Goal: Task Accomplishment & Management: Complete application form

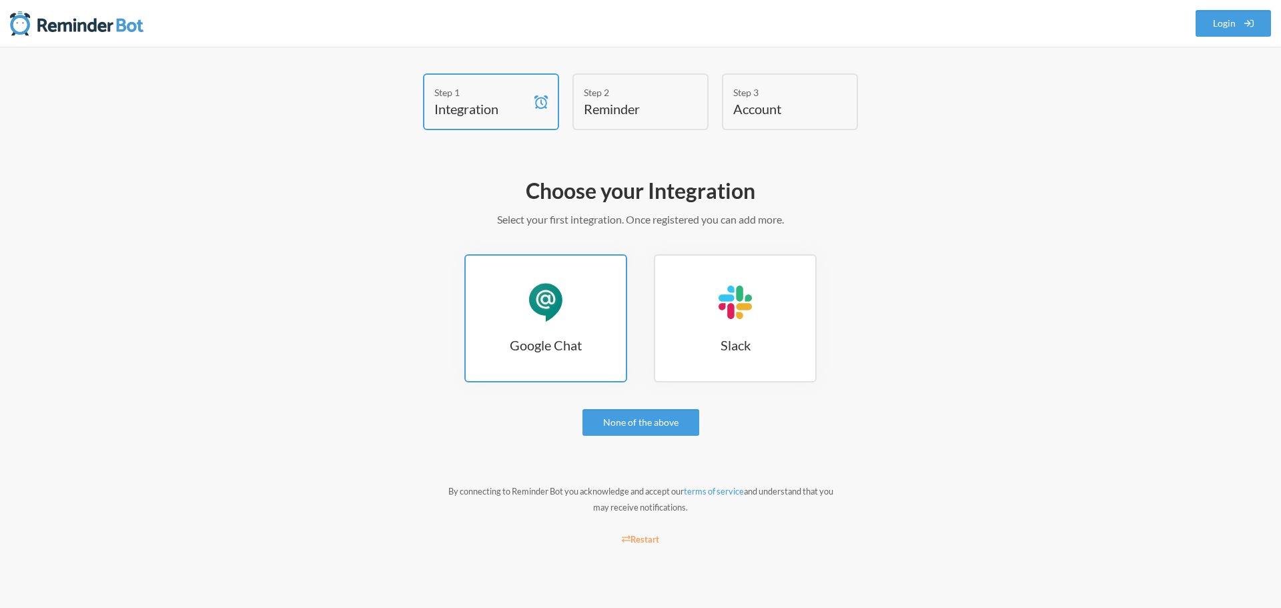
click at [525, 293] on link "Google Chat Google Chat" at bounding box center [546, 318] width 163 height 128
click at [565, 334] on link "Google Chat Google Chat" at bounding box center [546, 318] width 163 height 128
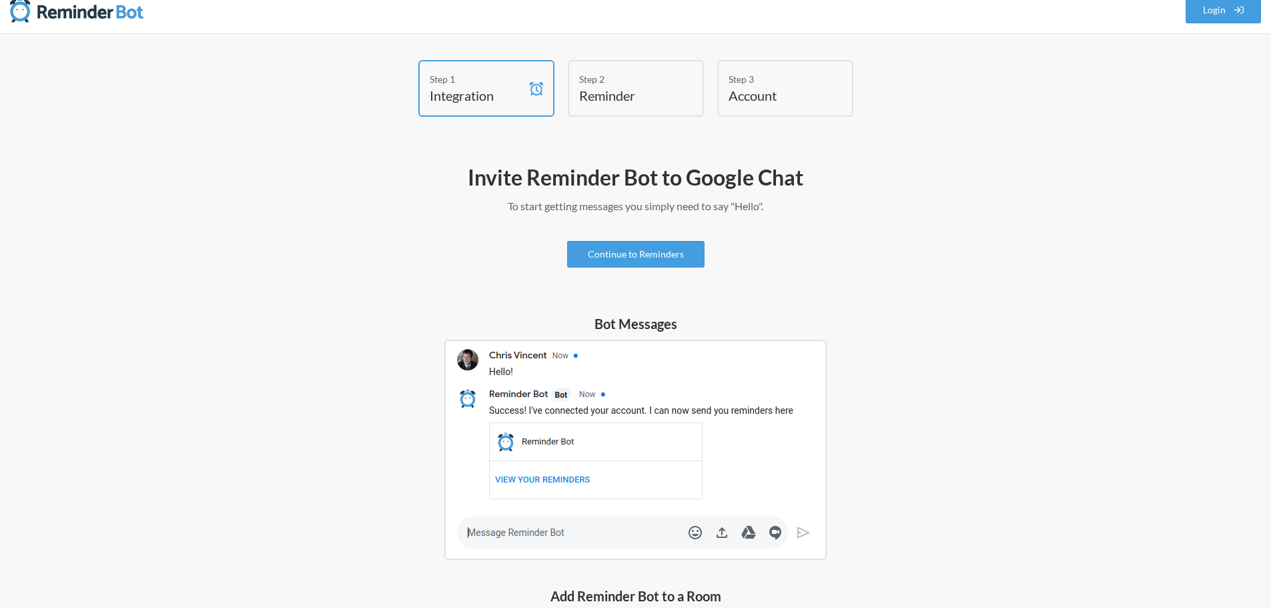
scroll to position [3, 0]
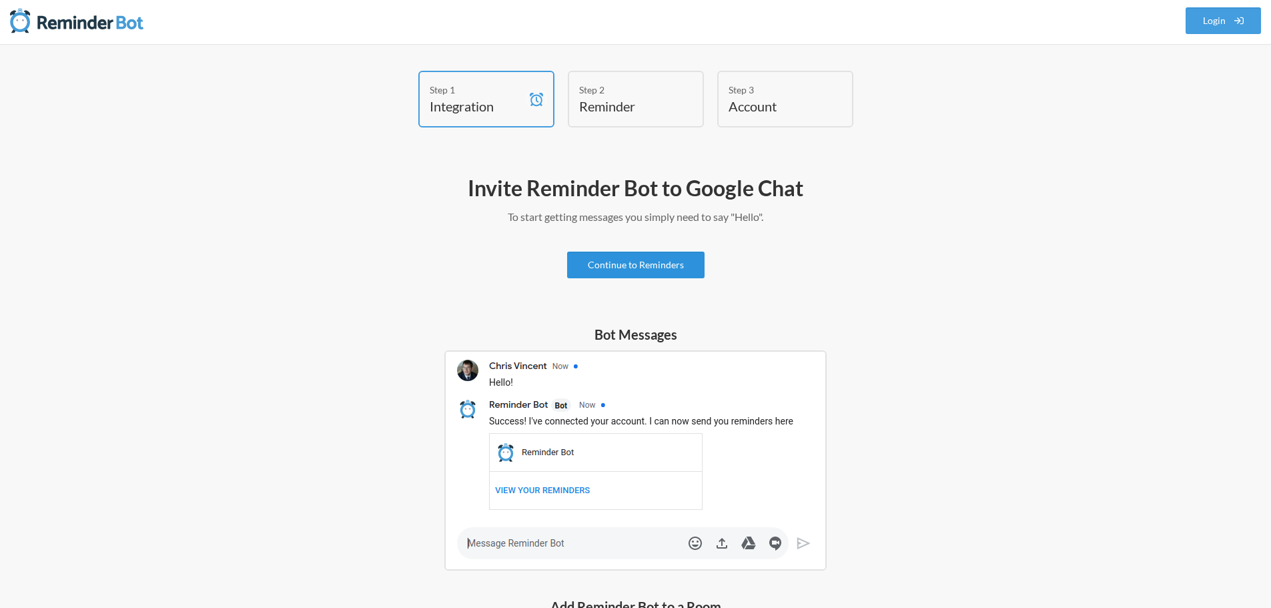
click at [639, 258] on link "Continue to Reminders" at bounding box center [635, 265] width 137 height 27
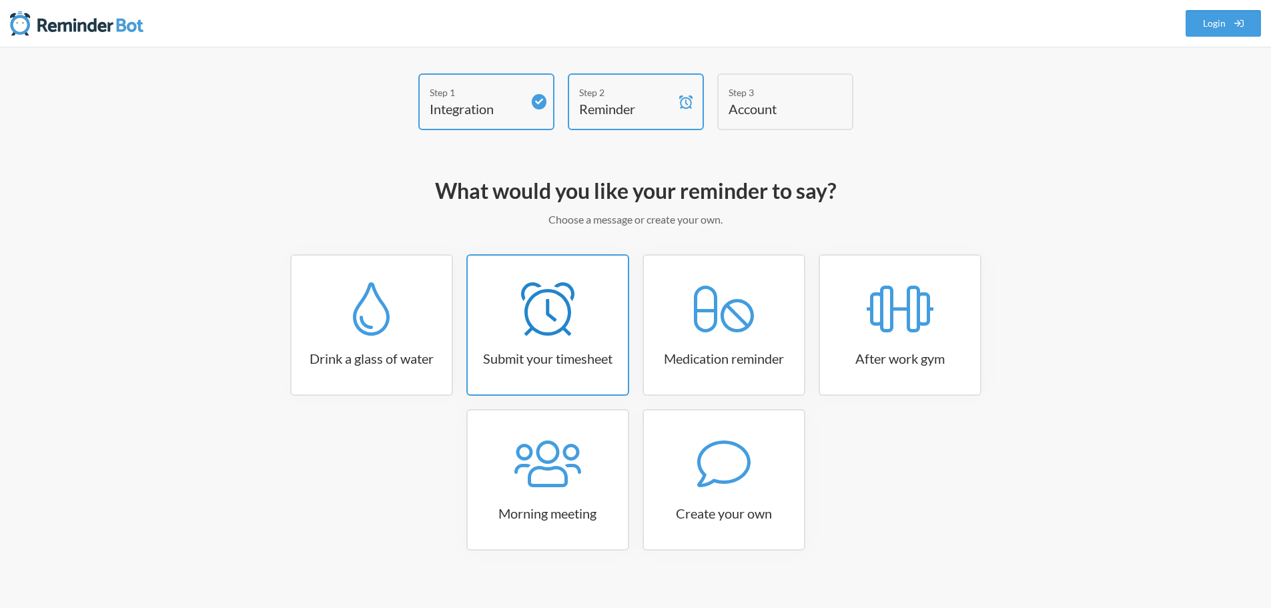
click at [583, 346] on link "Submit your timesheet" at bounding box center [548, 324] width 163 height 141
select select "15:30:00"
select select "true"
select select "16:30:00"
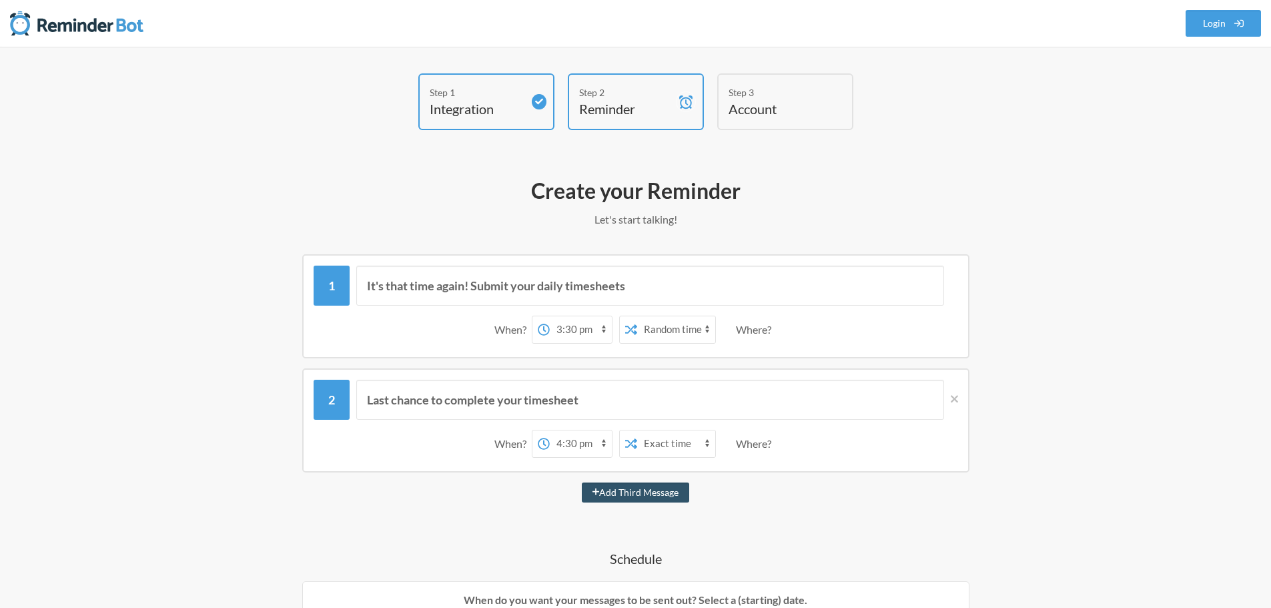
click at [675, 330] on select "Exact time Random time" at bounding box center [676, 329] width 78 height 27
click at [575, 330] on select "12:00 am 12:15 am 12:30 am 12:45 am 1:00 am 1:15 am 1:30 am 1:45 am 2:00 am 2:1…" at bounding box center [581, 329] width 62 height 27
select select "11:45:00"
click at [550, 316] on select "12:00 am 12:15 am 12:30 am 12:45 am 1:00 am 1:15 am 1:30 am 1:45 am 2:00 am 2:1…" at bounding box center [581, 329] width 62 height 27
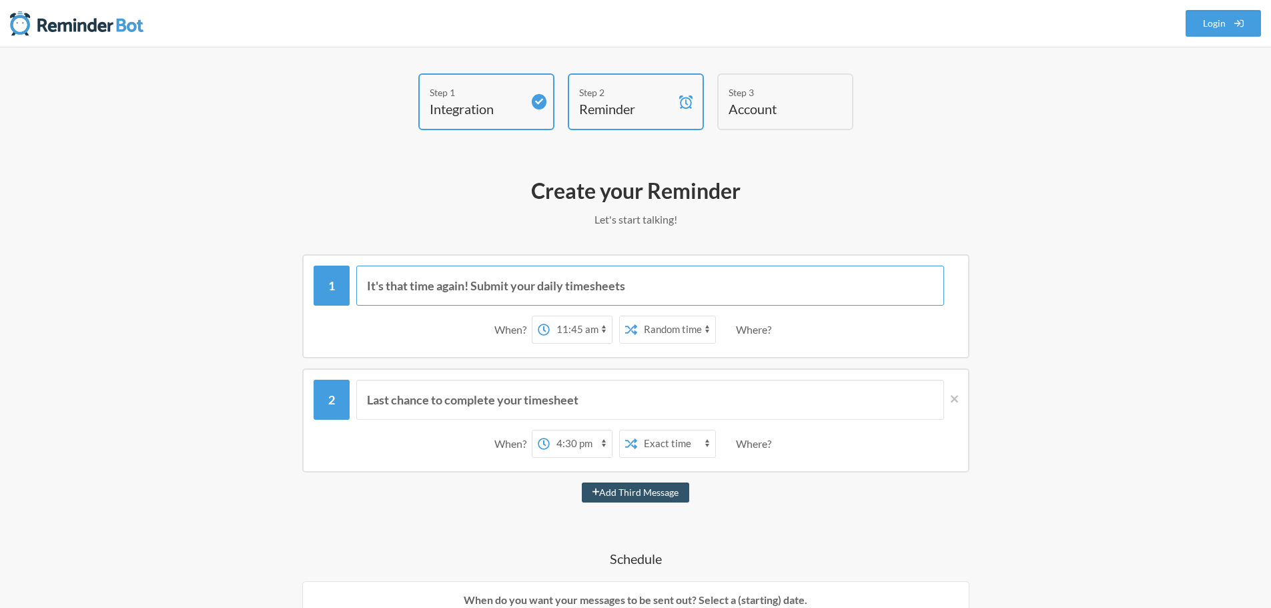
click at [650, 288] on input "It's that time again! Submit your daily timesheets" at bounding box center [650, 286] width 588 height 40
drag, startPoint x: 543, startPoint y: 284, endPoint x: 669, endPoint y: 278, distance: 126.3
click at [669, 278] on input "It's that time again! Submit your daily timesheets" at bounding box center [650, 286] width 588 height 40
type input "It's that time again! Submit your Workday"
click at [671, 440] on select "Exact time Random time" at bounding box center [676, 443] width 78 height 27
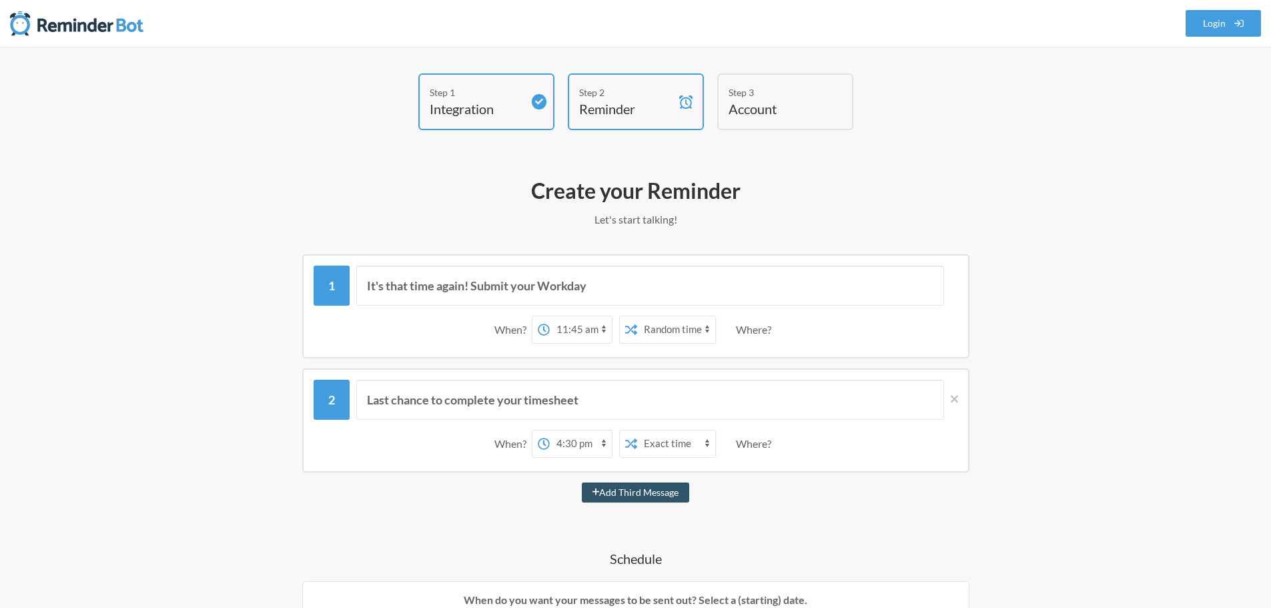
click at [671, 440] on select "Exact time Random time" at bounding box center [676, 443] width 78 height 27
click at [764, 447] on div "Where?" at bounding box center [756, 444] width 41 height 28
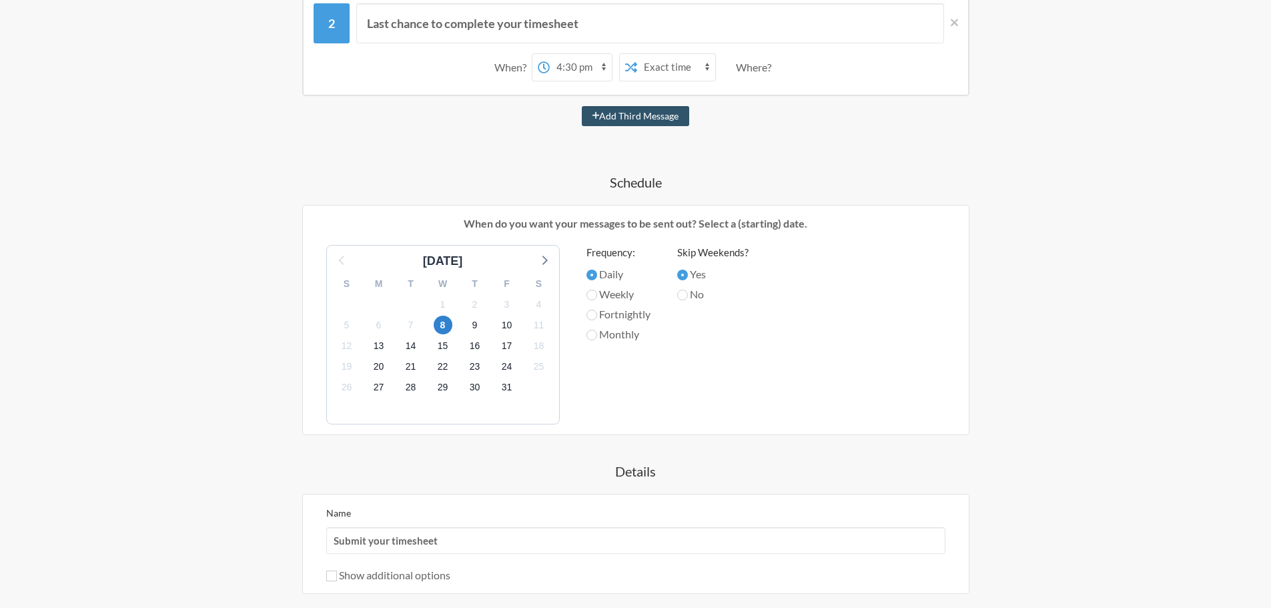
scroll to position [535, 0]
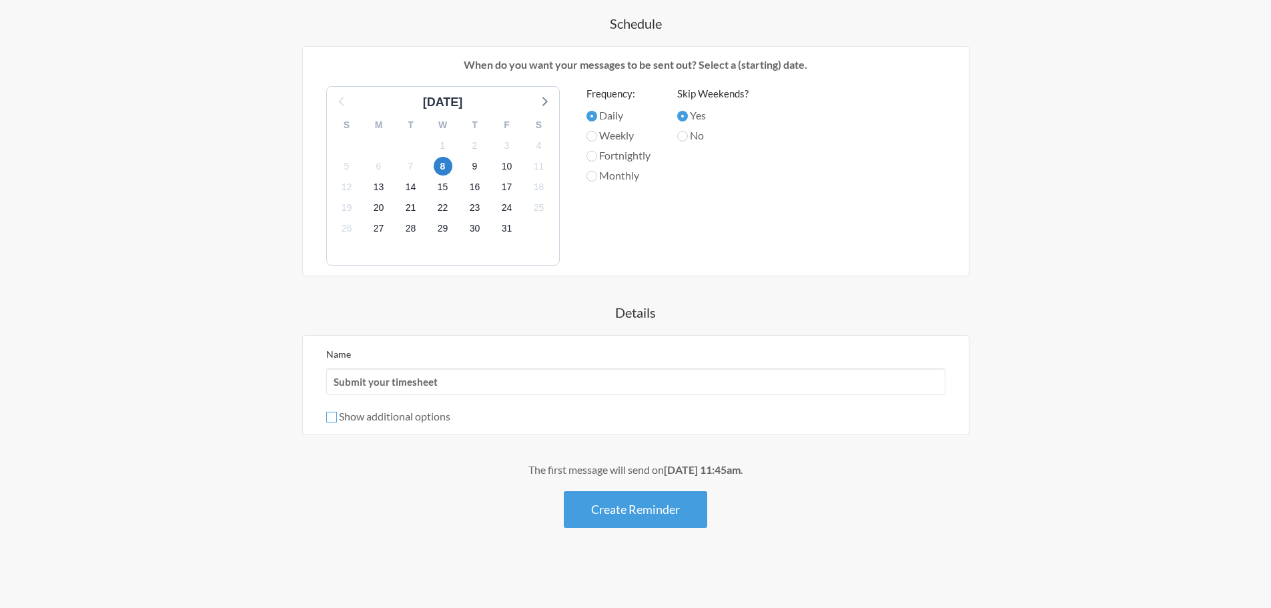
click at [330, 417] on input "Show additional options" at bounding box center [331, 417] width 11 height 11
checkbox input "true"
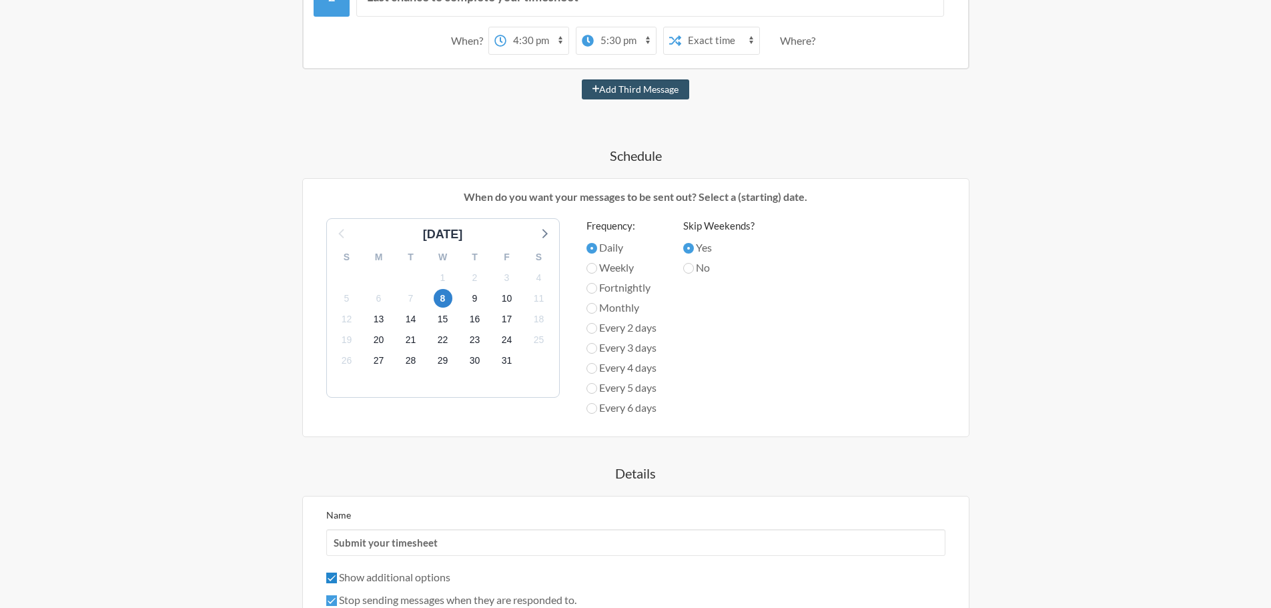
scroll to position [402, 0]
click at [596, 268] on input "Weekly" at bounding box center [592, 269] width 11 height 11
radio input "true"
click at [345, 302] on span "5" at bounding box center [347, 299] width 19 height 19
click at [344, 321] on span "12" at bounding box center [347, 321] width 19 height 19
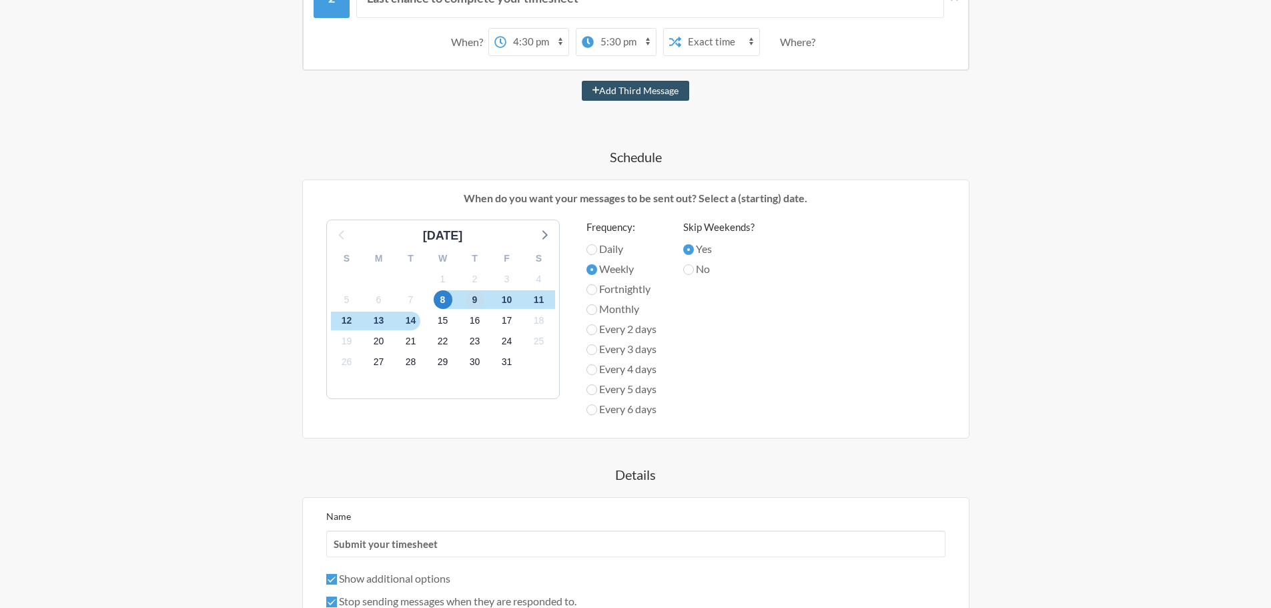
click at [476, 300] on span "9" at bounding box center [475, 299] width 19 height 19
click at [348, 304] on span "5" at bounding box center [347, 299] width 19 height 19
click at [382, 321] on span "13" at bounding box center [379, 321] width 19 height 19
click at [382, 300] on span "6" at bounding box center [379, 299] width 19 height 19
click at [378, 339] on span "20" at bounding box center [379, 341] width 19 height 19
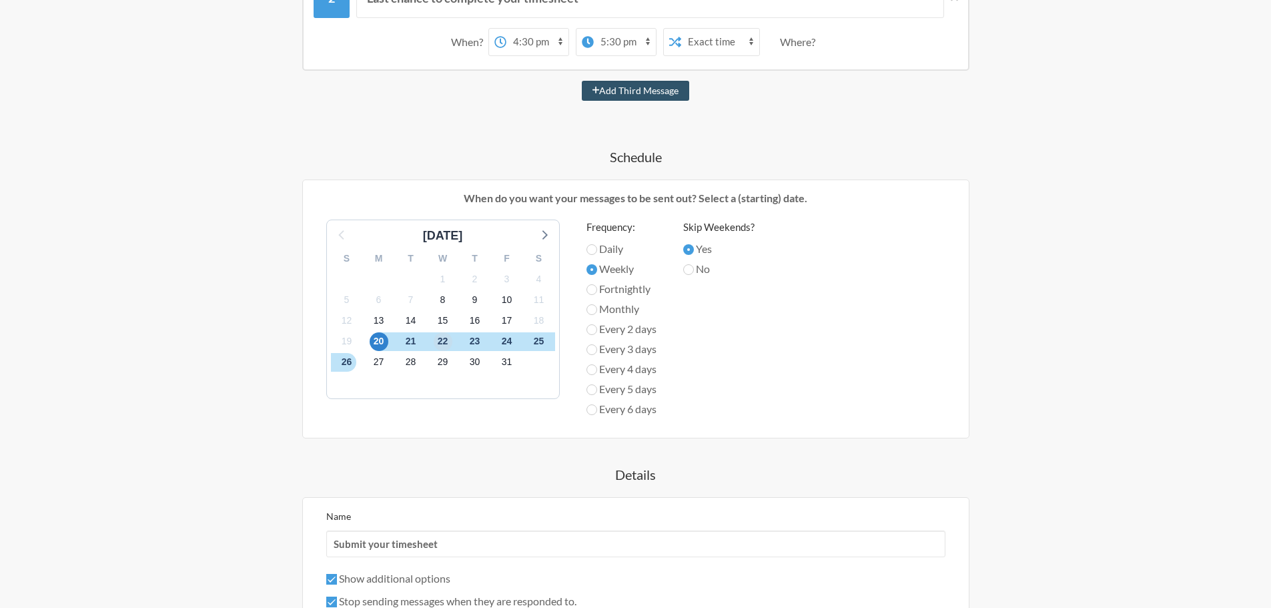
click at [443, 340] on span "22" at bounding box center [443, 341] width 19 height 19
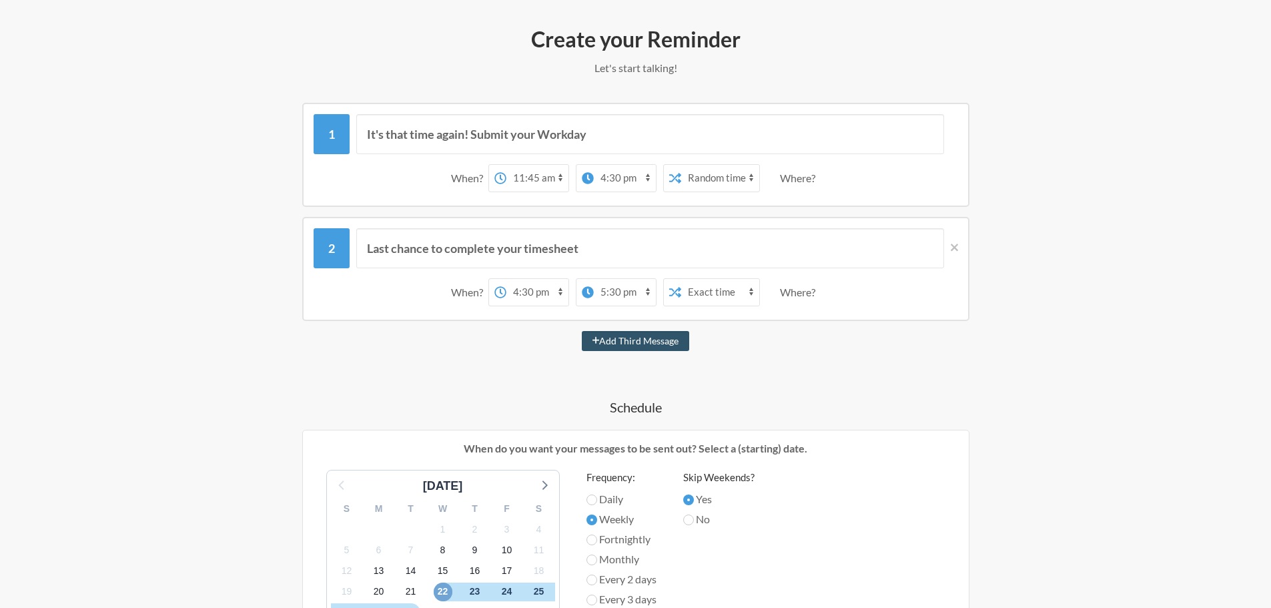
scroll to position [153, 0]
click at [605, 294] on select "12:00 am 12:15 am 12:30 am 12:45 am 1:00 am 1:15 am 1:30 am 1:45 am 2:00 am 2:1…" at bounding box center [625, 291] width 62 height 27
select select "20:00:00"
click at [594, 278] on select "12:00 am 12:15 am 12:30 am 12:45 am 1:00 am 1:15 am 1:30 am 1:45 am 2:00 am 2:1…" at bounding box center [625, 291] width 62 height 27
click at [522, 295] on select "12:00 am 12:15 am 12:30 am 12:45 am 1:00 am 1:15 am 1:30 am 1:45 am 2:00 am 2:1…" at bounding box center [538, 291] width 62 height 27
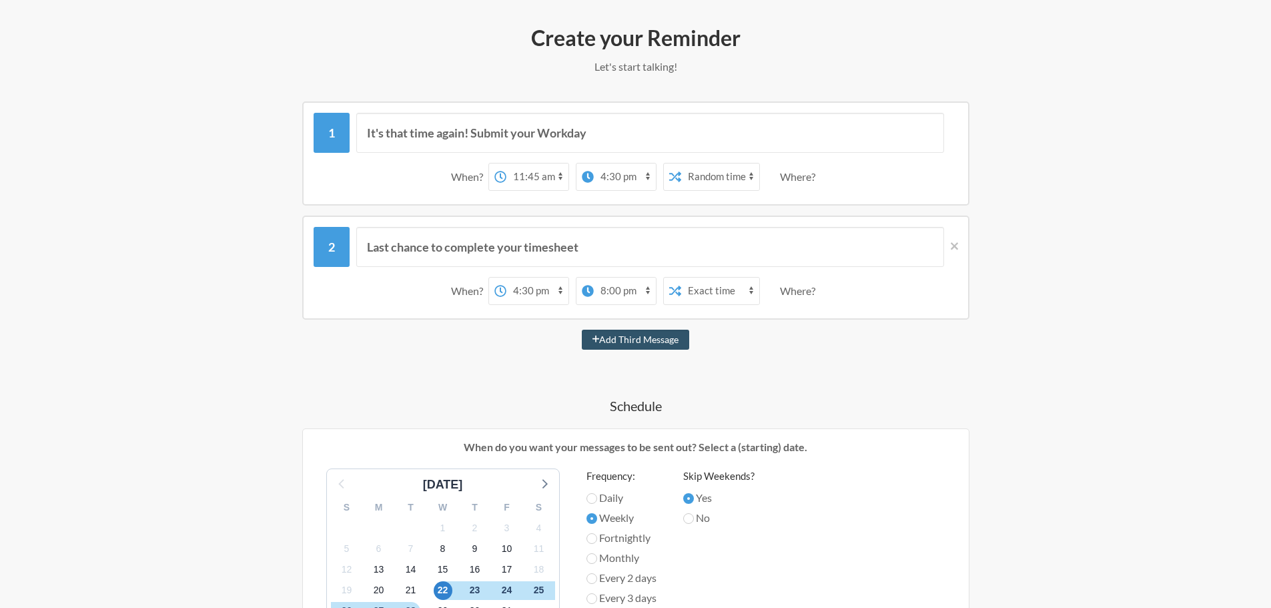
select select "11:45:00"
click at [507, 278] on select "12:00 am 12:15 am 12:30 am 12:45 am 1:00 am 1:15 am 1:30 am 1:45 am 2:00 am 2:1…" at bounding box center [538, 291] width 62 height 27
click at [952, 242] on icon at bounding box center [954, 246] width 7 height 12
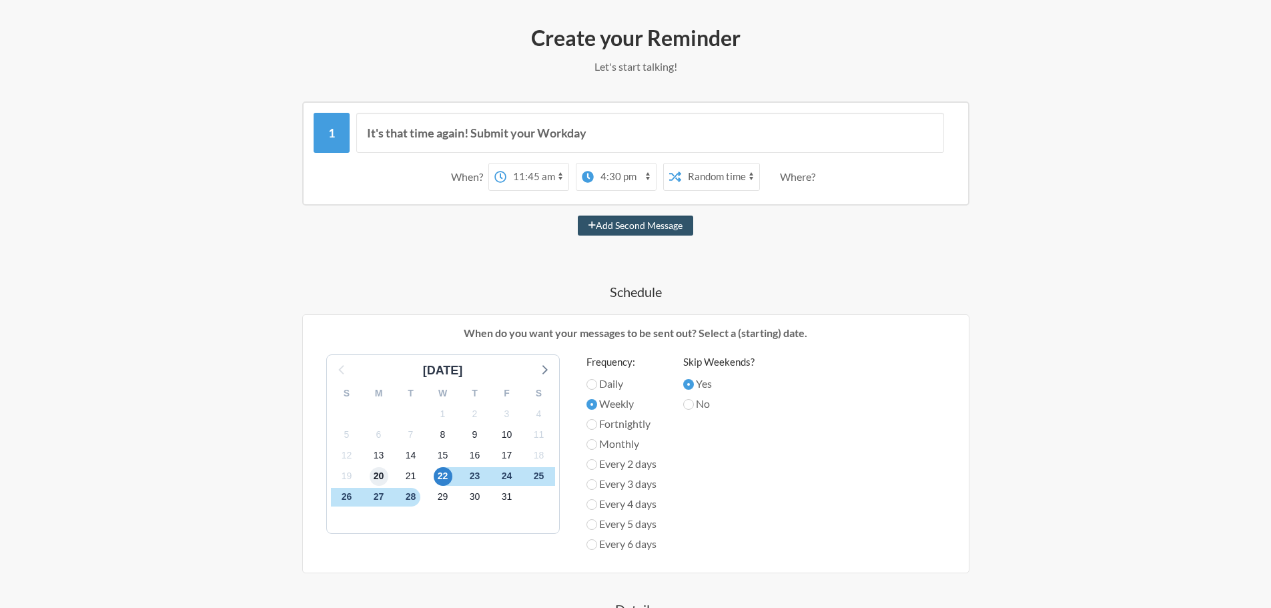
click at [374, 478] on span "20" at bounding box center [379, 476] width 19 height 19
click at [501, 497] on span "31" at bounding box center [507, 497] width 19 height 19
click at [376, 474] on span "20" at bounding box center [379, 476] width 19 height 19
click at [592, 424] on input "Fortnightly" at bounding box center [592, 424] width 11 height 11
radio input "true"
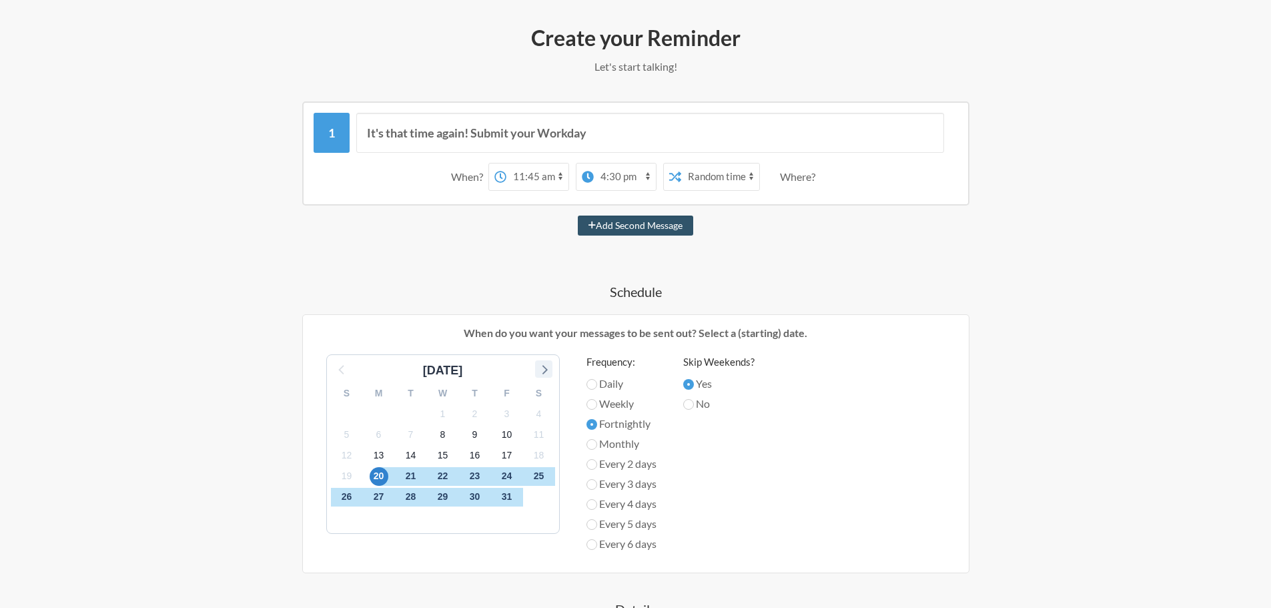
click at [545, 366] on icon at bounding box center [543, 368] width 17 height 17
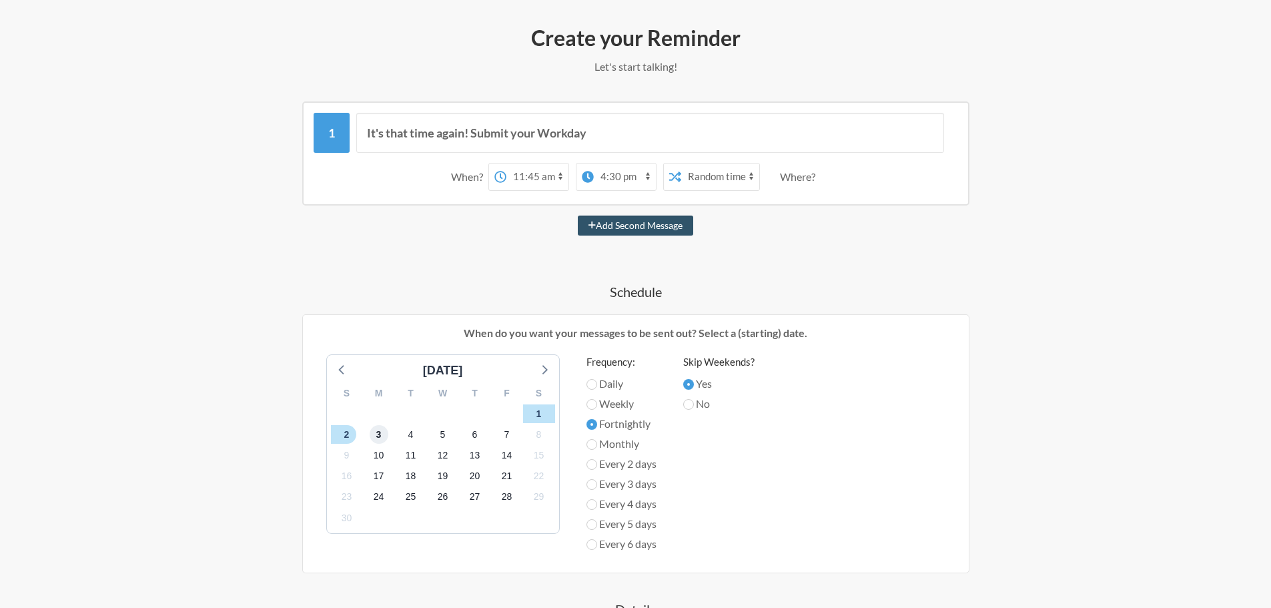
click at [374, 436] on span "3" at bounding box center [379, 434] width 19 height 19
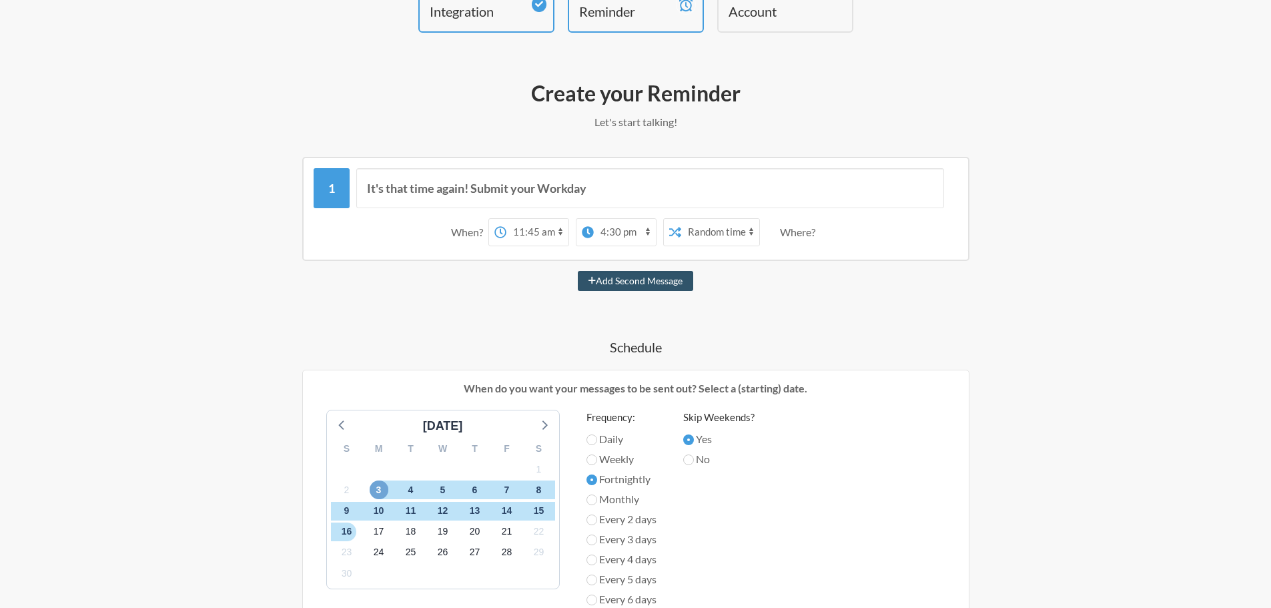
scroll to position [19, 0]
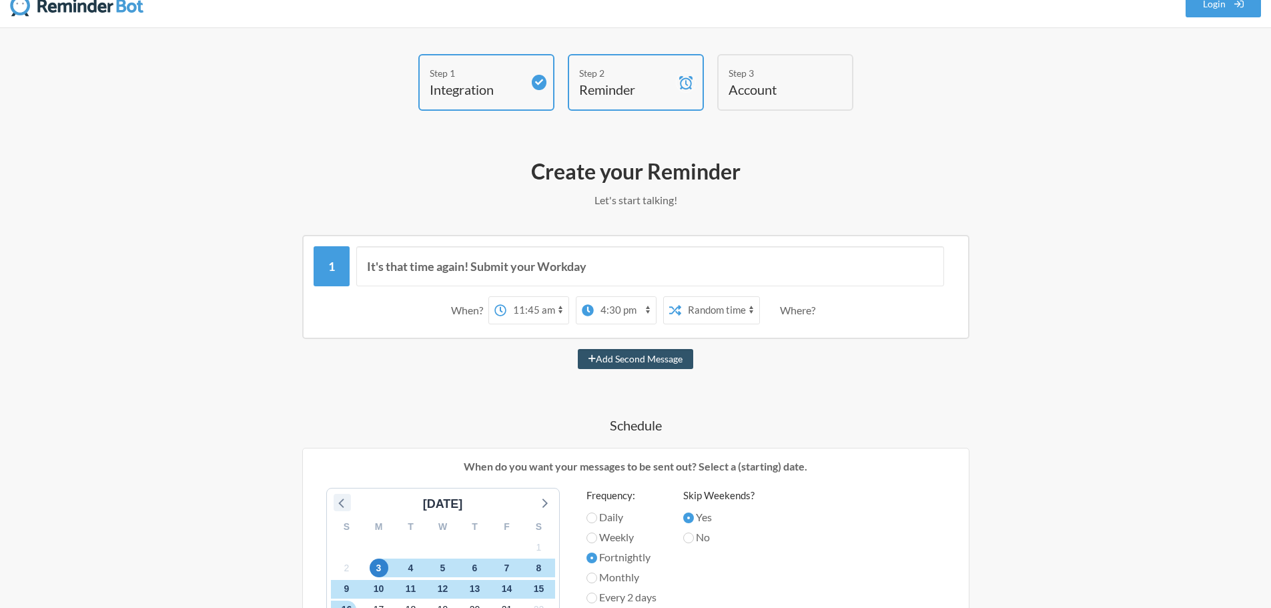
click at [338, 502] on icon at bounding box center [342, 502] width 17 height 17
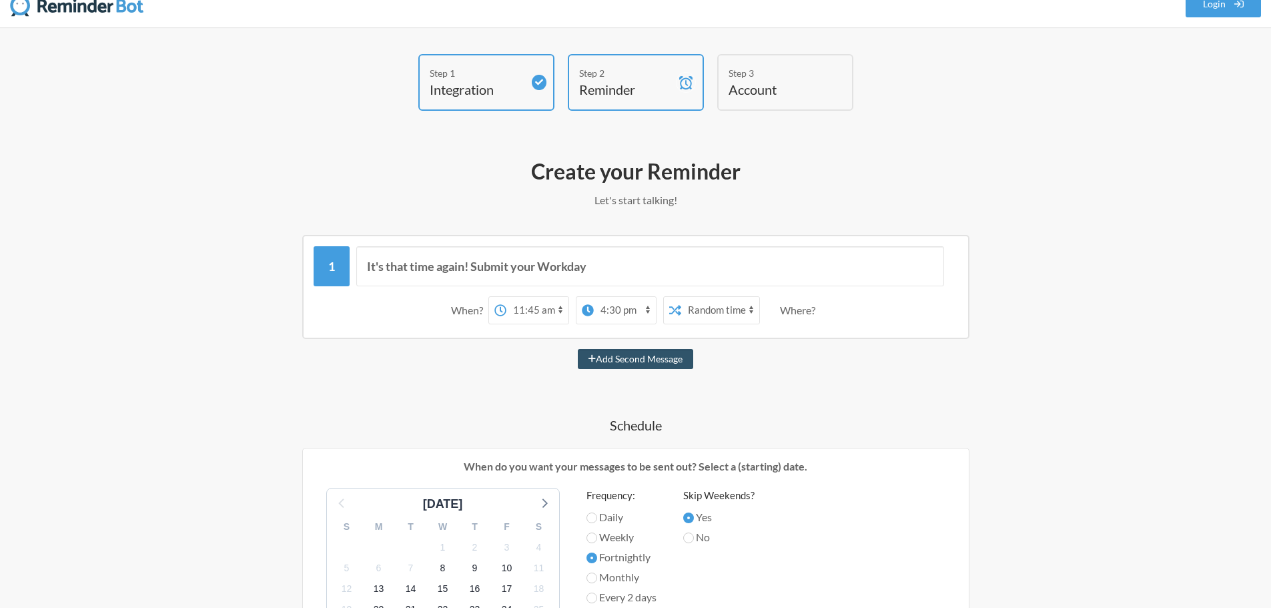
scroll to position [220, 0]
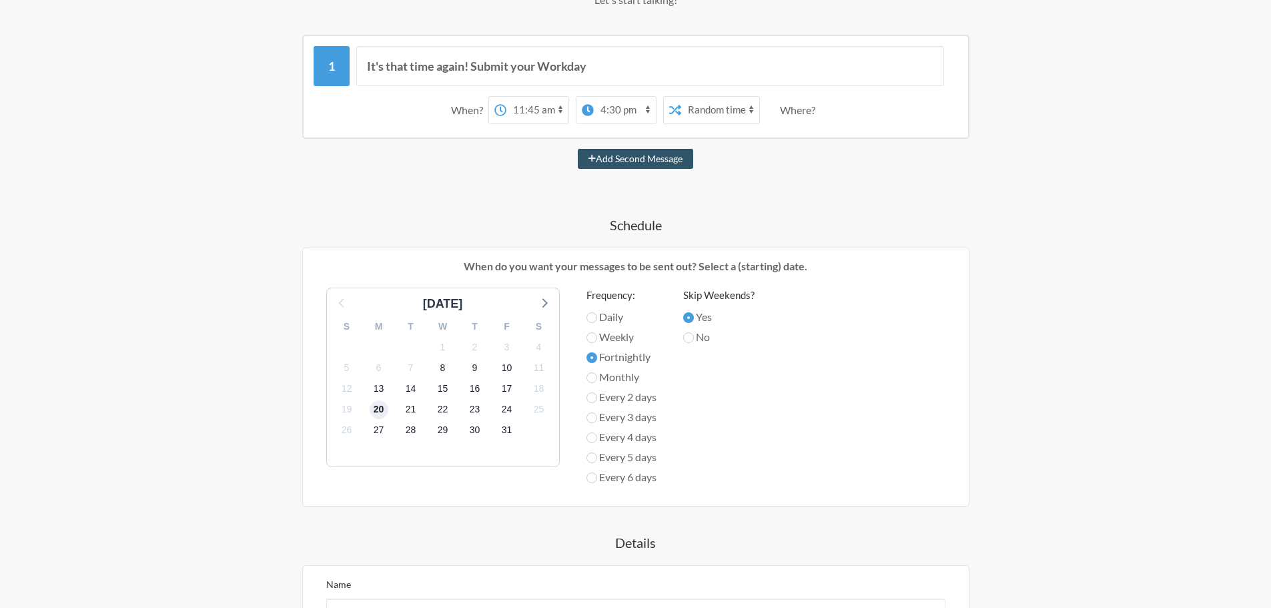
click at [376, 412] on span "20" at bounding box center [379, 409] width 19 height 19
click at [621, 115] on select "12:00 am 12:15 am 12:30 am 12:45 am 1:00 am 1:15 am 1:30 am 1:45 am 2:00 am 2:1…" at bounding box center [625, 110] width 62 height 27
select select "17:30:00"
click at [594, 97] on select "12:00 am 12:15 am 12:30 am 12:45 am 1:00 am 1:15 am 1:30 am 1:45 am 2:00 am 2:1…" at bounding box center [625, 110] width 62 height 27
click at [751, 199] on div "It's that time again! Submit your Workday When? 12:00 am 12:15 am 12:30 am 12:4…" at bounding box center [636, 425] width 774 height 780
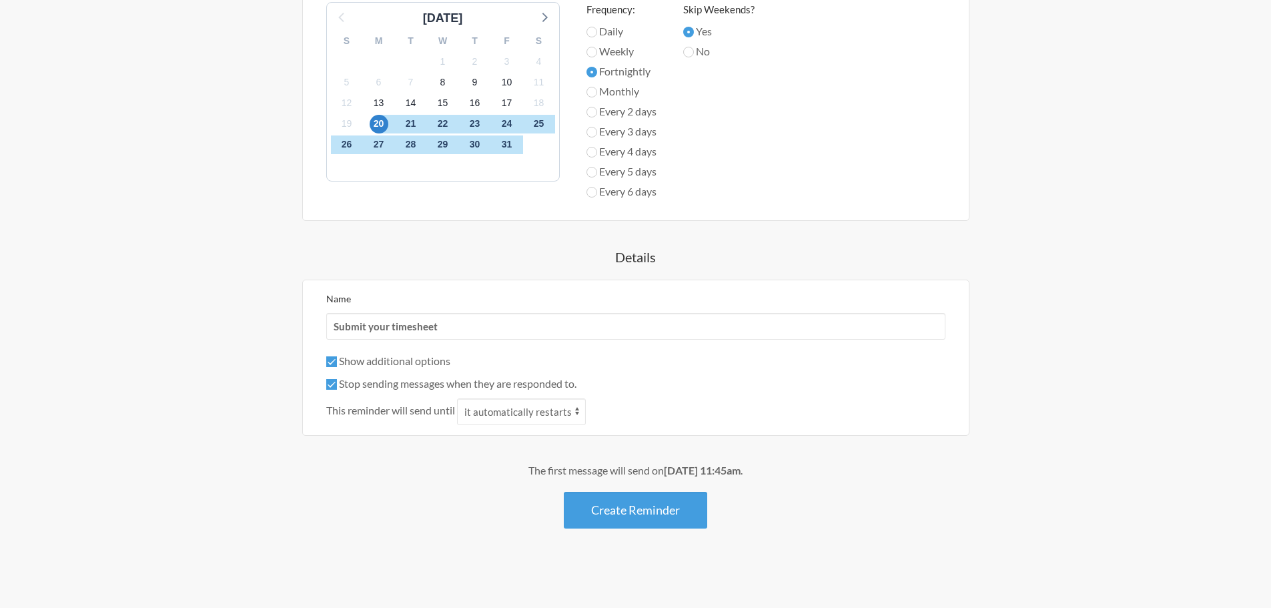
scroll to position [506, 0]
click at [661, 515] on button "Create Reminder" at bounding box center [635, 509] width 143 height 37
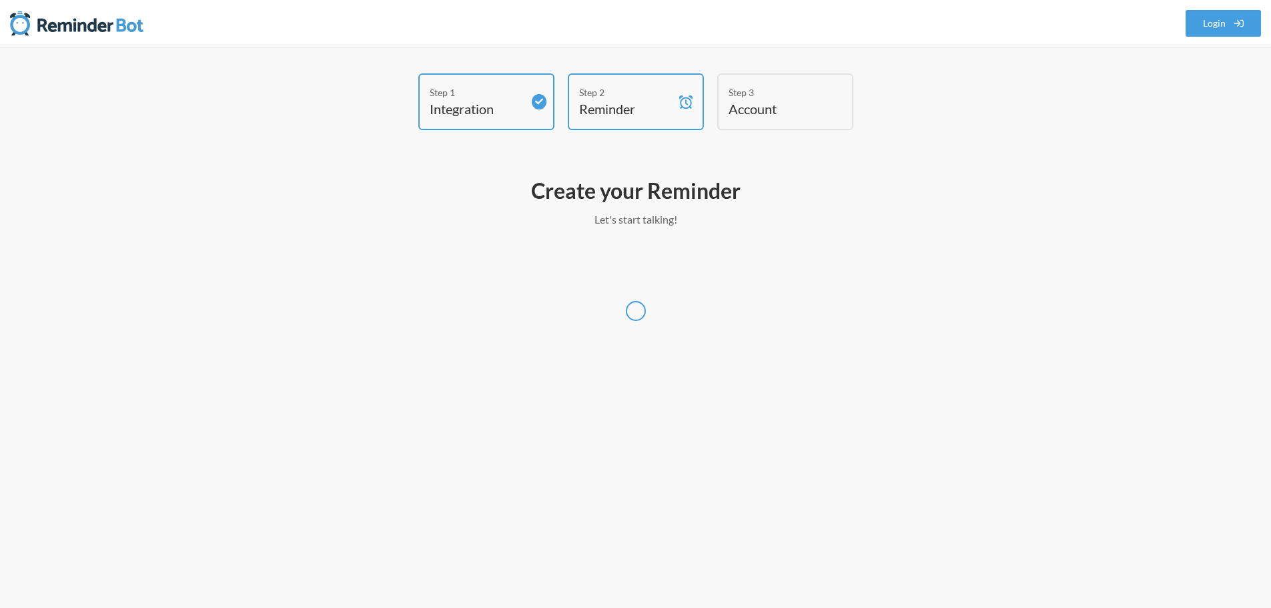
scroll to position [0, 0]
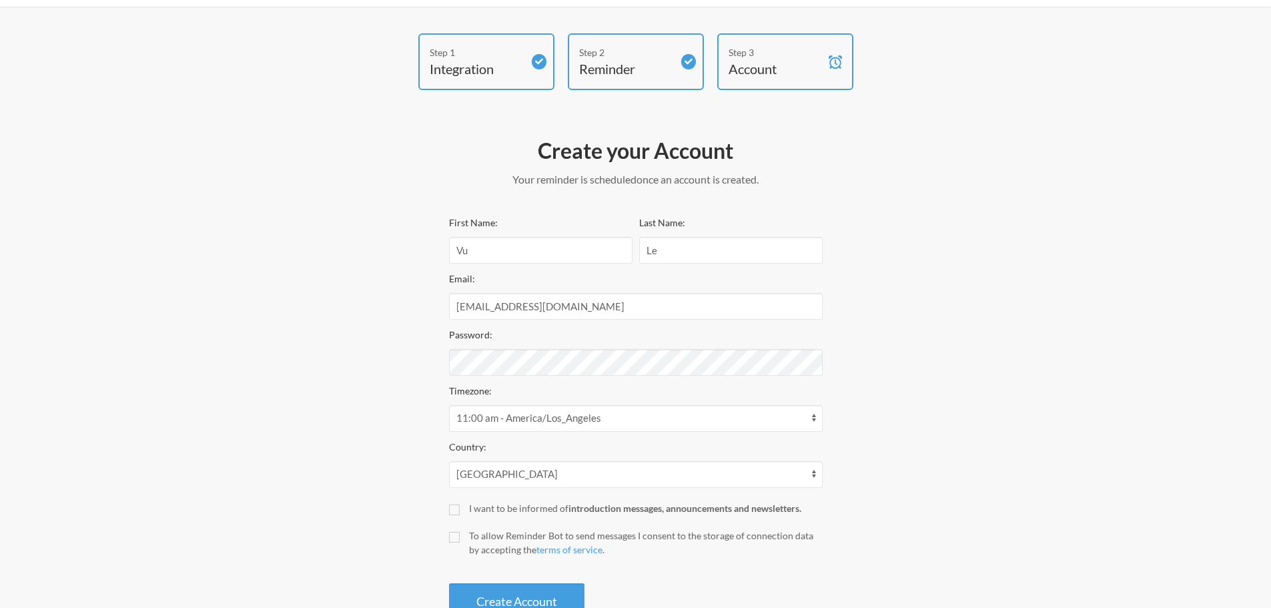
scroll to position [85, 0]
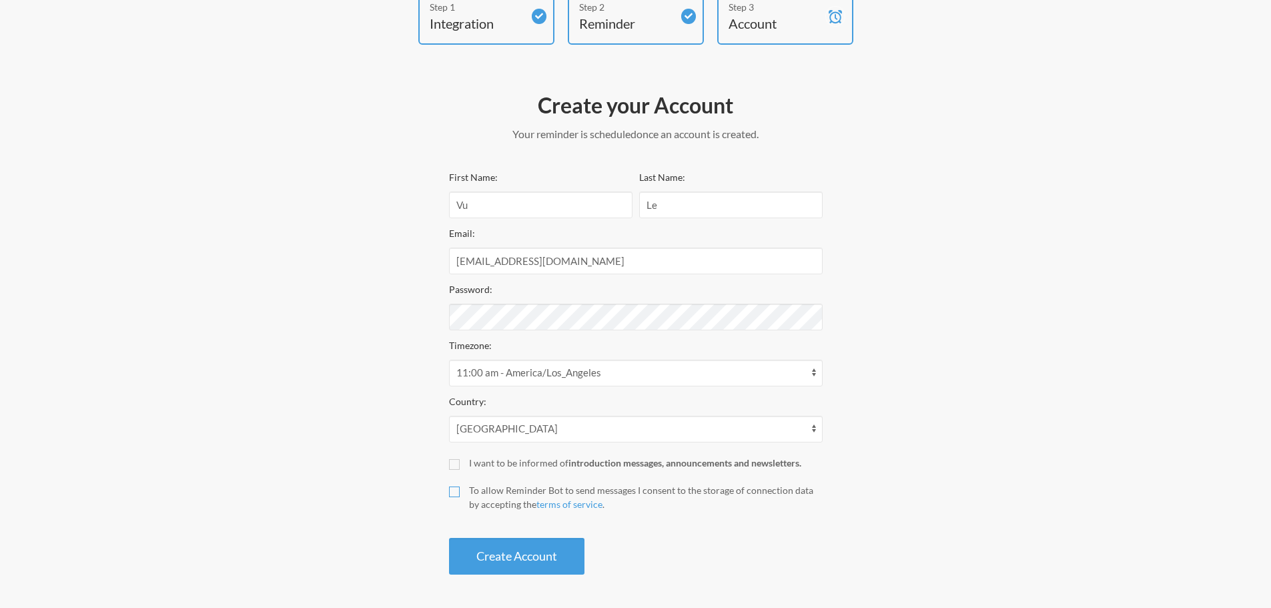
click at [449, 489] on input "To allow Reminder Bot to send messages I consent to the storage of connection d…" at bounding box center [454, 492] width 11 height 11
checkbox input "true"
click at [554, 551] on button "Create Account" at bounding box center [516, 556] width 135 height 37
